Goal: Find specific page/section: Find specific page/section

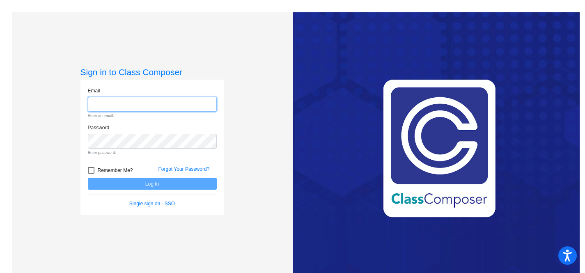
type input "[PERSON_NAME][EMAIL_ADDRESS][PERSON_NAME][DOMAIN_NAME]"
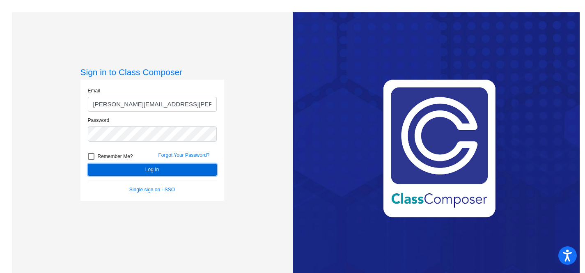
click at [164, 170] on button "Log In" at bounding box center [152, 170] width 129 height 12
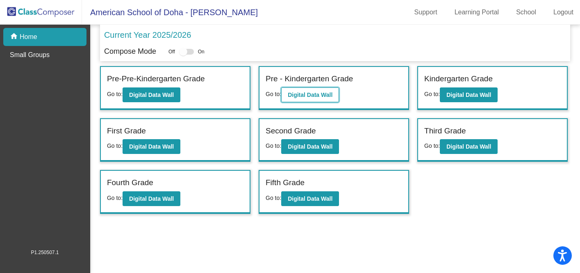
click at [330, 97] on b "Digital Data Wall" at bounding box center [310, 94] width 45 height 7
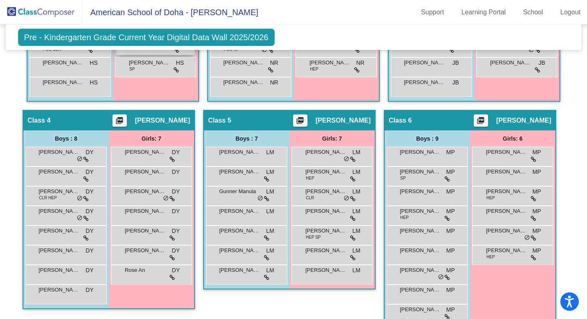
scroll to position [340, 0]
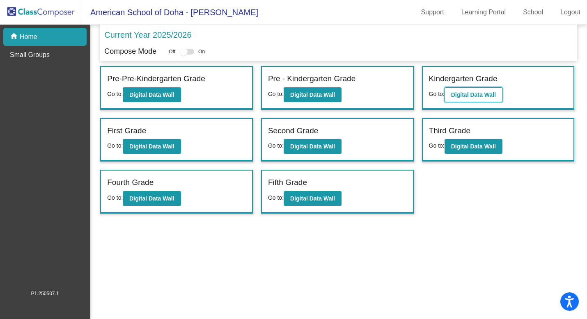
click at [472, 93] on b "Digital Data Wall" at bounding box center [473, 94] width 45 height 7
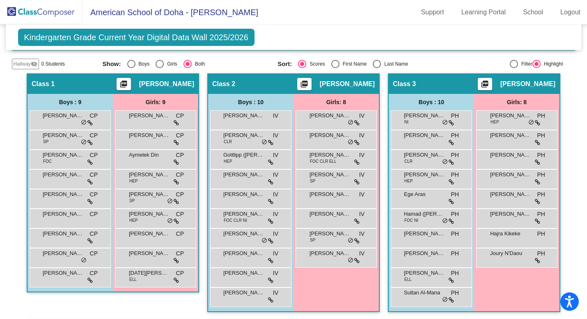
scroll to position [161, 0]
